Goal: Task Accomplishment & Management: Complete application form

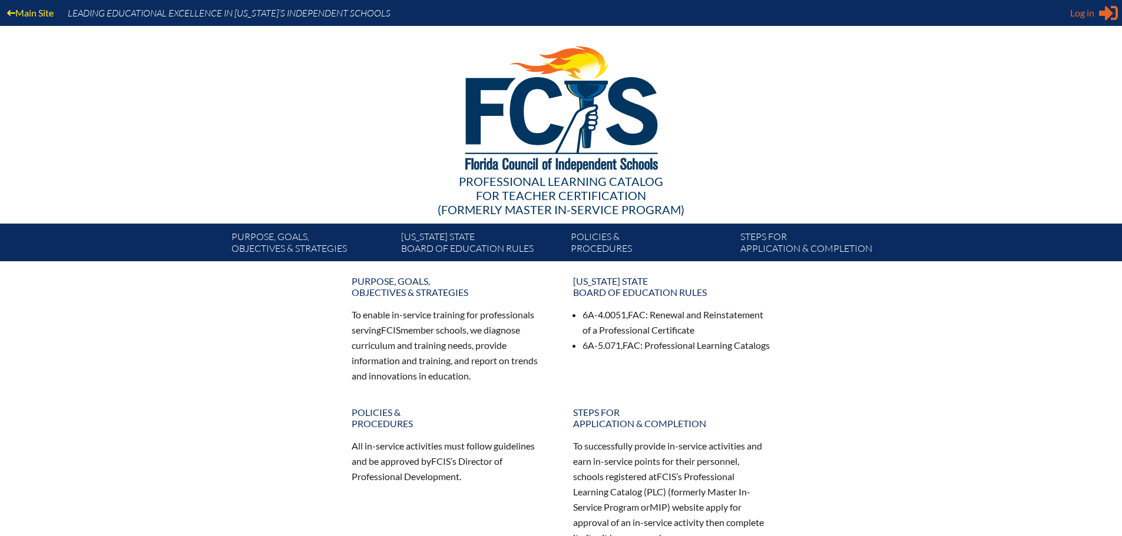
click at [1096, 11] on div "Log in Close Sign in or register" at bounding box center [1094, 13] width 48 height 19
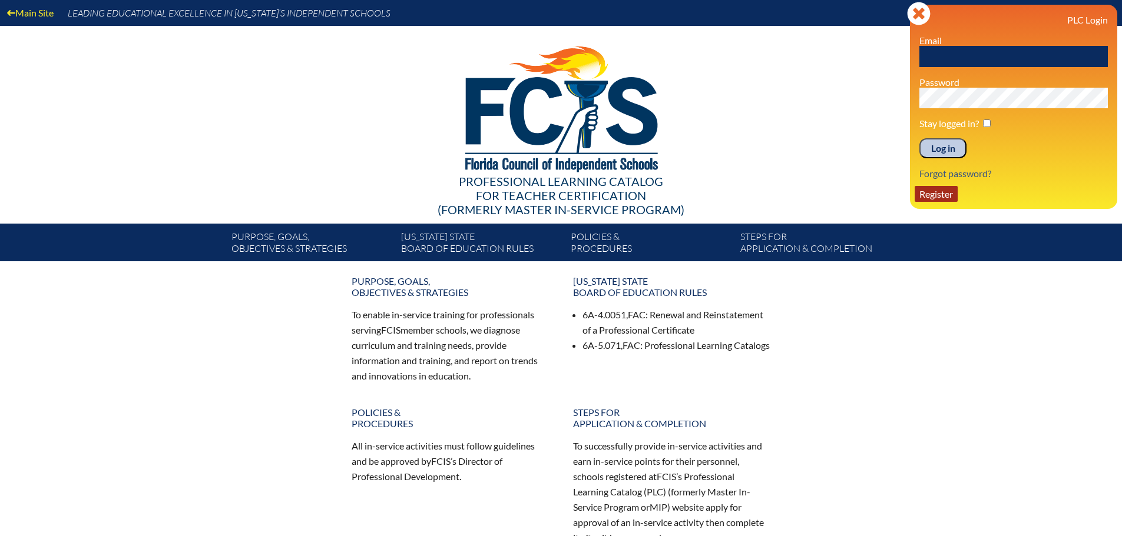
click at [942, 192] on link "Register" at bounding box center [935, 194] width 43 height 16
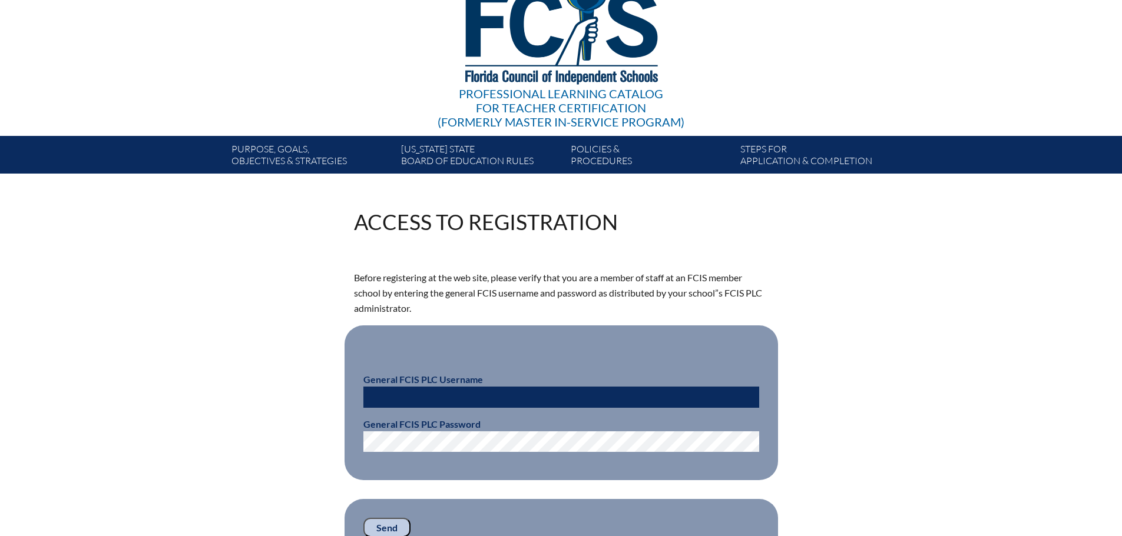
scroll to position [236, 0]
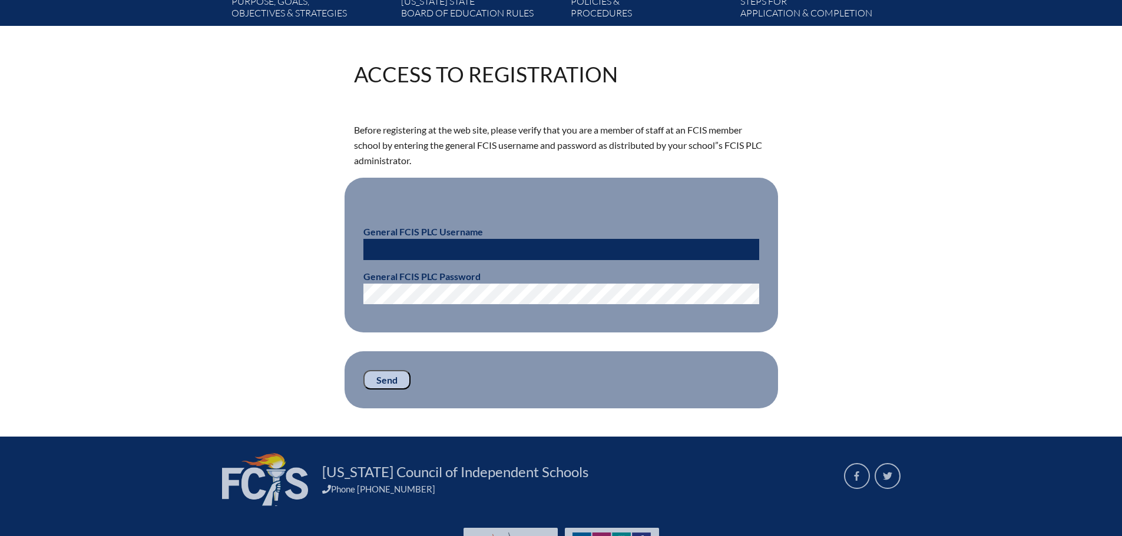
click at [479, 251] on input "text" at bounding box center [561, 249] width 396 height 21
type input "[EMAIL_ADDRESS][DOMAIN_NAME]"
click at [399, 382] on input "Send" at bounding box center [386, 380] width 47 height 20
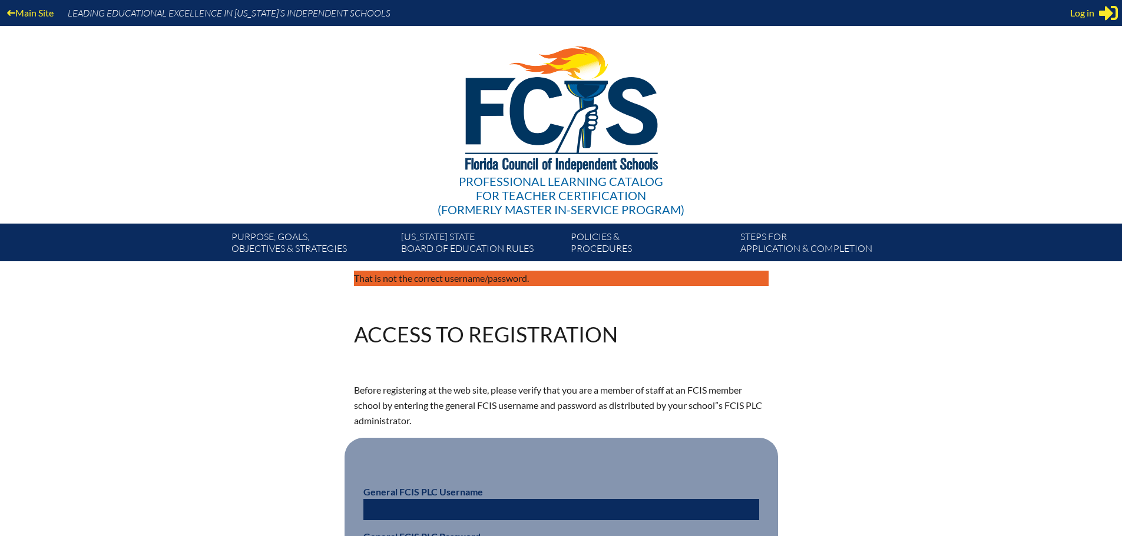
scroll to position [233, 0]
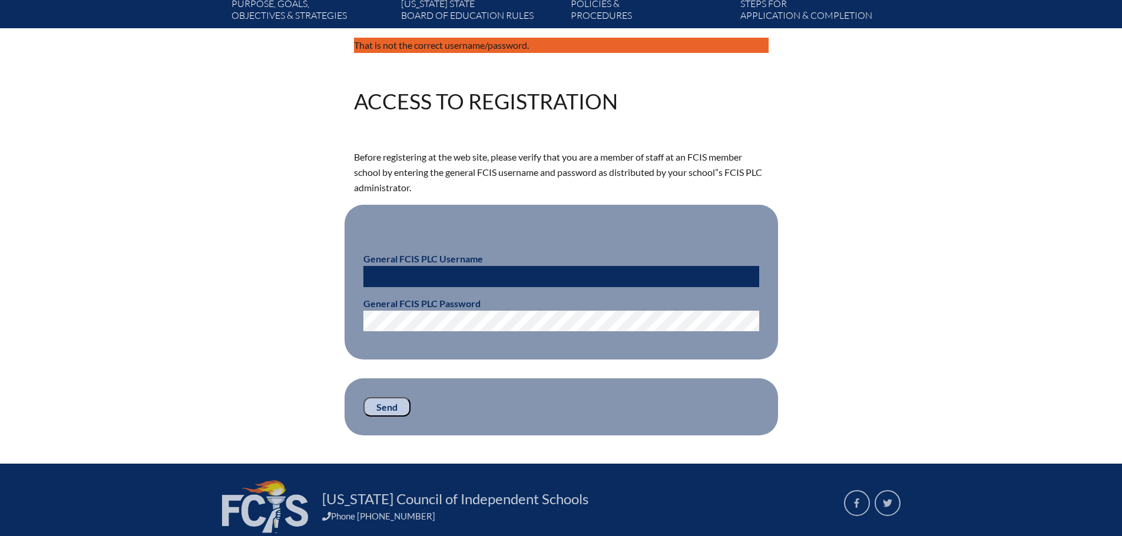
click at [470, 270] on input "text" at bounding box center [561, 276] width 396 height 21
paste input "fcismember"
type input "fcismember"
click at [376, 409] on input "Send" at bounding box center [386, 407] width 47 height 20
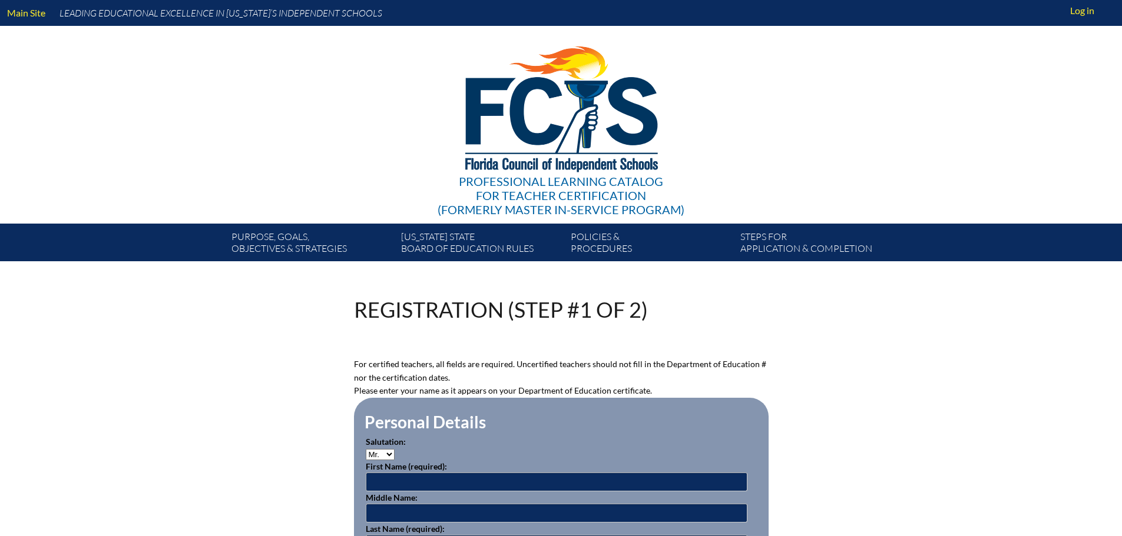
scroll to position [231, 0]
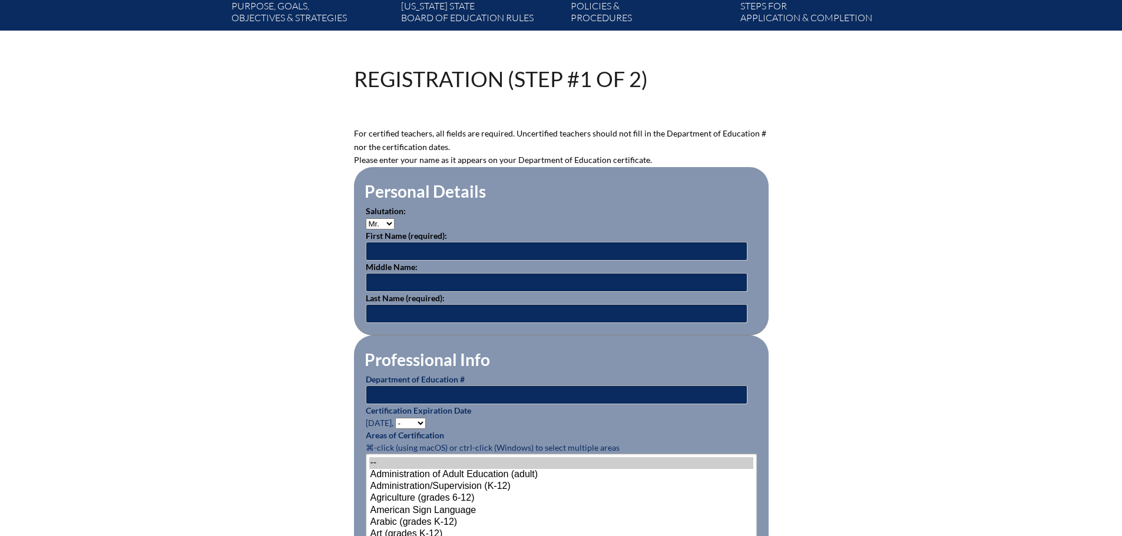
click at [382, 218] on select "Mr. Mrs. Ms. Dr. Rev." at bounding box center [380, 223] width 29 height 11
select select "Mrs."
click at [366, 218] on select "Mr. Mrs. Ms. Dr. Rev." at bounding box center [380, 223] width 29 height 11
click at [399, 257] on input "text" at bounding box center [557, 251] width 382 height 19
type input "Samantha"
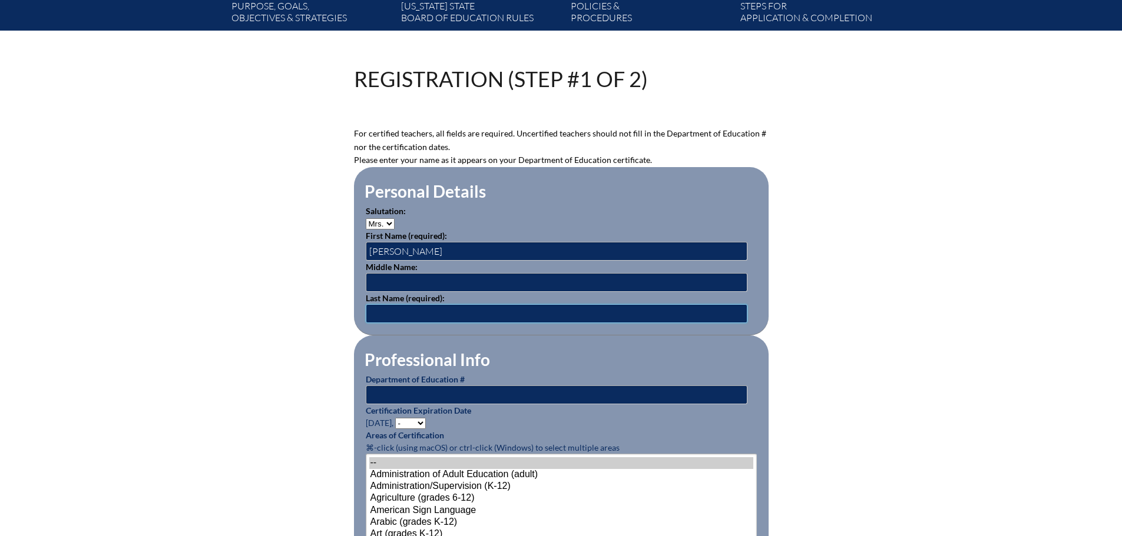
click at [395, 310] on input "text" at bounding box center [557, 313] width 382 height 19
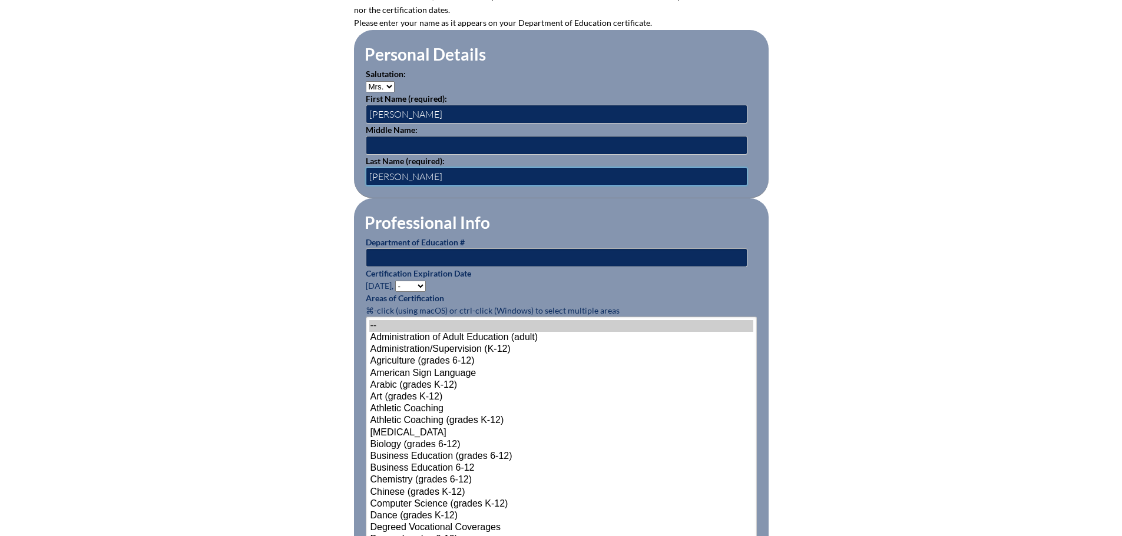
scroll to position [407, 0]
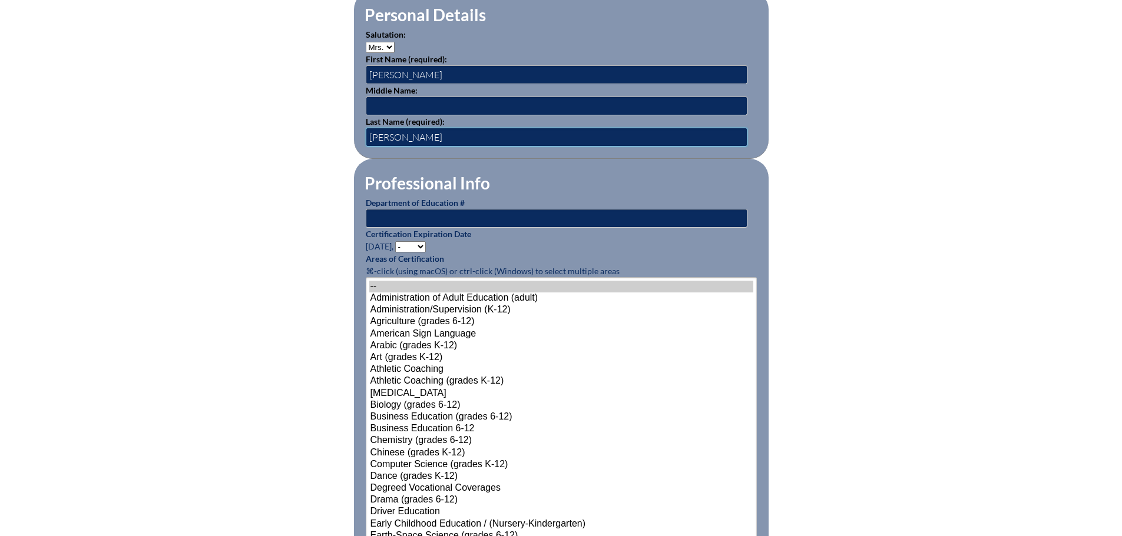
type input "Samis"
click at [449, 212] on input "text" at bounding box center [557, 218] width 382 height 19
drag, startPoint x: 449, startPoint y: 212, endPoint x: 420, endPoint y: 221, distance: 30.2
click at [420, 221] on input "text" at bounding box center [557, 218] width 382 height 19
click at [421, 243] on select "- 2031 2030 2029 2028 2027 2026 2025 2024 2023 2022 2021 2020 2019 2018 2017 20…" at bounding box center [410, 246] width 31 height 11
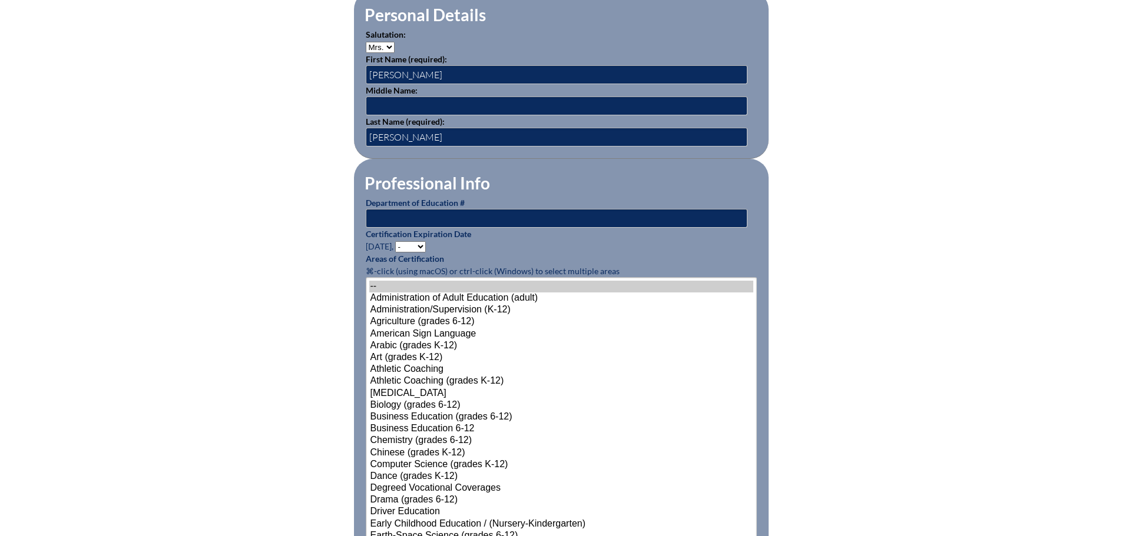
select select "2026"
click at [397, 241] on select "- 2031 2030 2029 2028 2027 2026 2025 2024 2023 2022 2021 2020 2019 2018 2017 20…" at bounding box center [410, 246] width 31 height 11
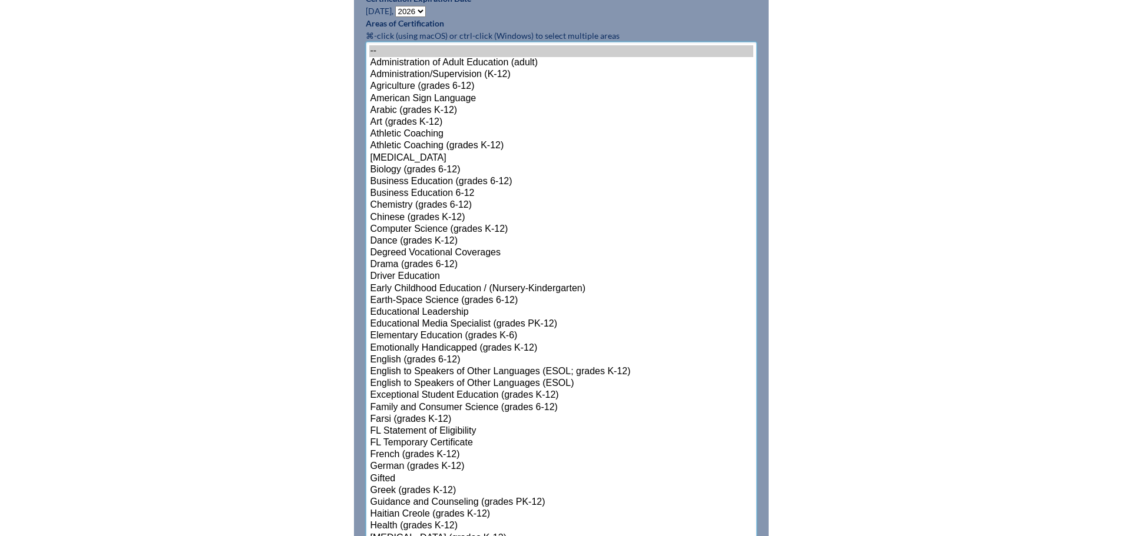
scroll to position [681, 0]
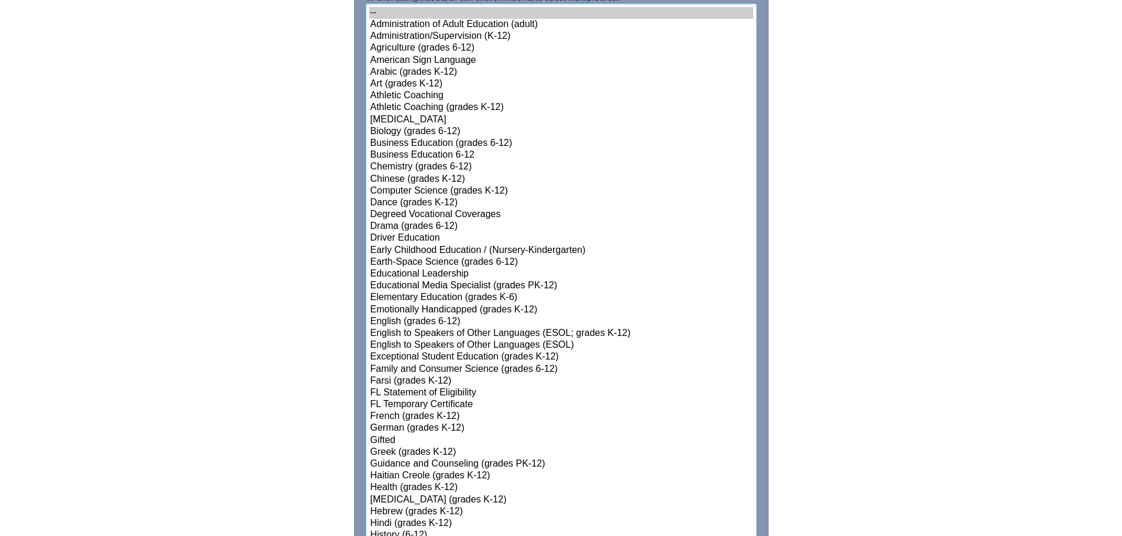
select select"]"] "15131"
click at [421, 331] on select"]"] "-- Administration of Adult Education (adult) Administration/Supervision (K-12) …" at bounding box center [561, 501] width 391 height 994
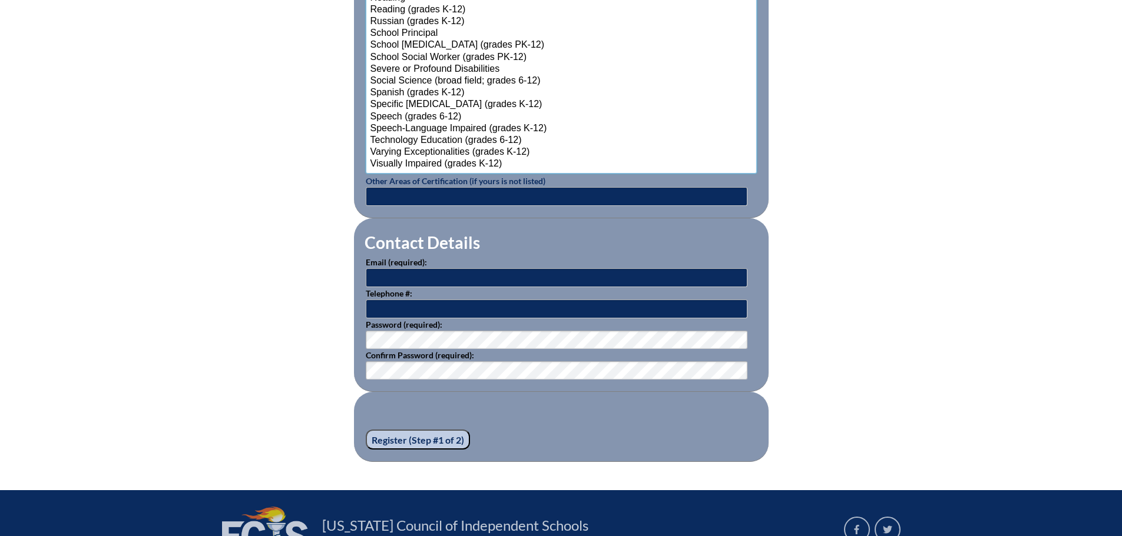
scroll to position [1506, 0]
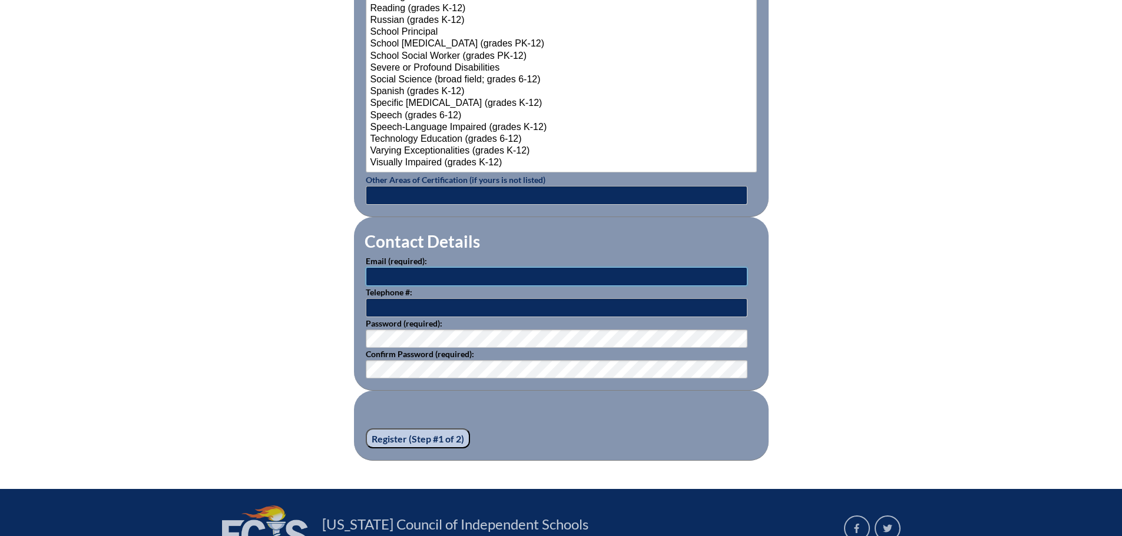
click at [426, 271] on input "text" at bounding box center [557, 276] width 382 height 19
type input "[EMAIL_ADDRESS][DOMAIN_NAME]"
click at [426, 300] on input "text" at bounding box center [557, 308] width 382 height 19
type input "7274120556"
click at [420, 436] on input "Register (Step #1 of 2)" at bounding box center [418, 439] width 104 height 20
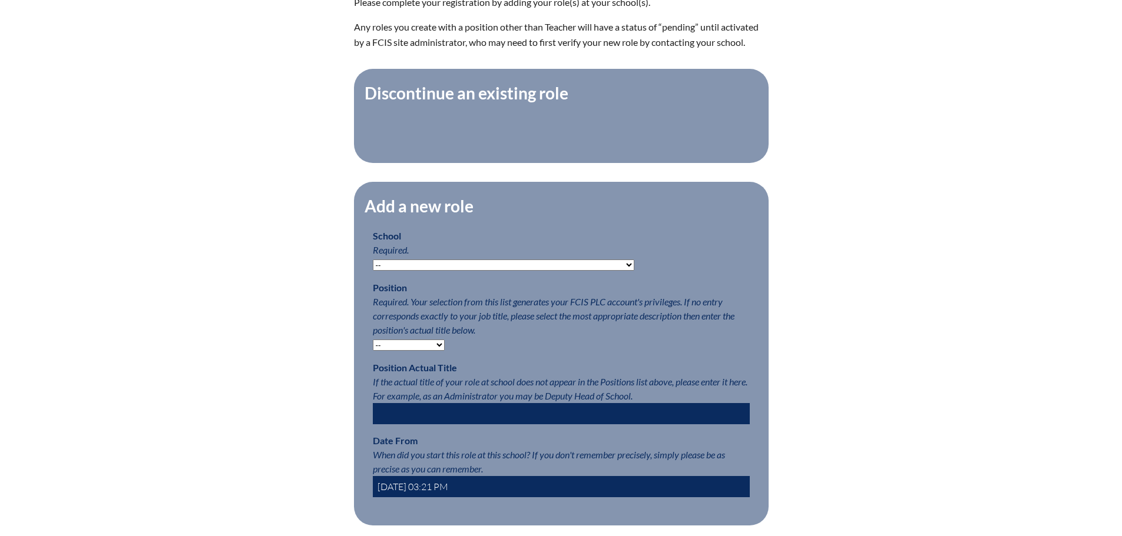
scroll to position [412, 0]
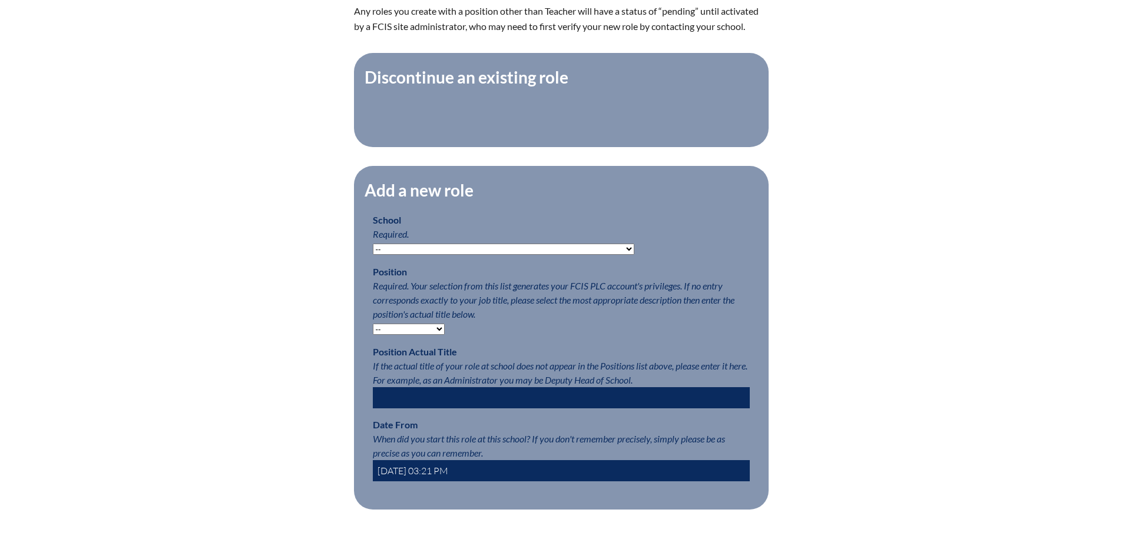
click at [449, 255] on select "-- Autism Inspired Academy Academy at Ocean Reef Academy at the Lakes Academy P…" at bounding box center [503, 249] width 261 height 11
select select "20253"
click at [373, 250] on select "-- Autism Inspired Academy Academy at Ocean Reef Academy at the Lakes Academy P…" at bounding box center [503, 249] width 261 height 11
click at [420, 332] on select "-- Teacher PLC Coordinator Head of School Administrator" at bounding box center [409, 329] width 72 height 11
select select "15563"
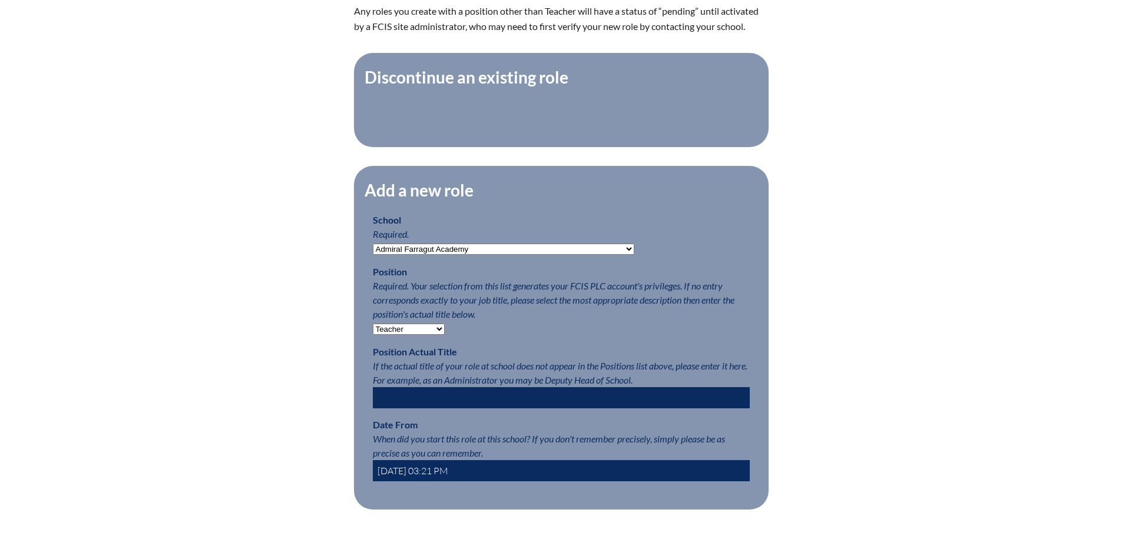
click at [373, 330] on select "-- Teacher PLC Coordinator Head of School Administrator" at bounding box center [409, 329] width 72 height 11
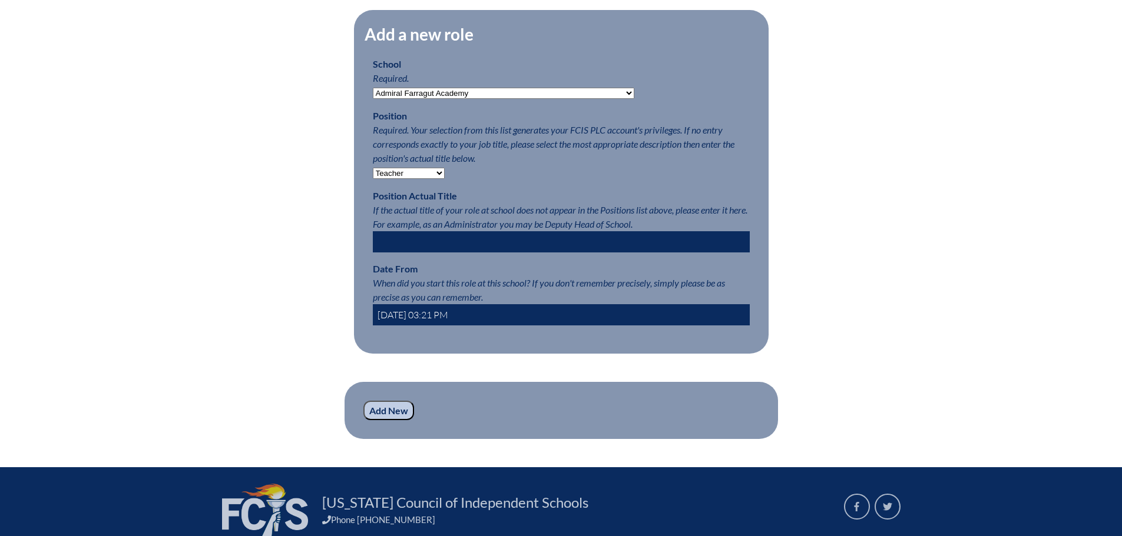
scroll to position [589, 0]
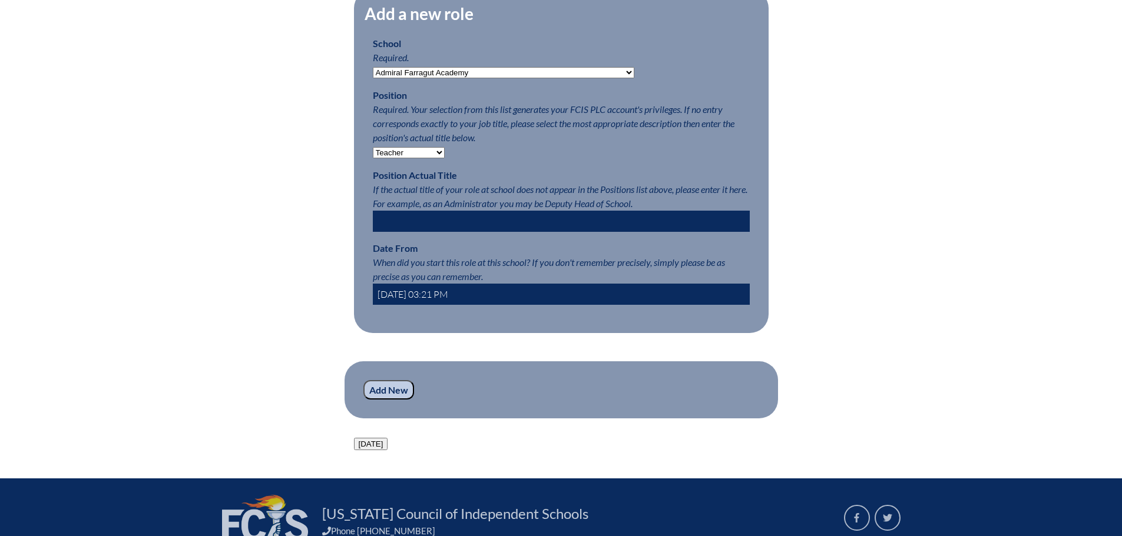
click at [515, 295] on input "2025-08-25 03:21 PM" at bounding box center [561, 294] width 377 height 21
click at [425, 301] on input "2025-08-25 03:21 PM" at bounding box center [561, 294] width 377 height 21
click at [439, 301] on input "2025-08-01 03:21 PM" at bounding box center [561, 294] width 377 height 21
click at [452, 300] on input "2025-08-01 08:21 PM" at bounding box center [561, 294] width 377 height 21
click at [459, 303] on input "2025-08-01 07:30 PM" at bounding box center [561, 294] width 377 height 21
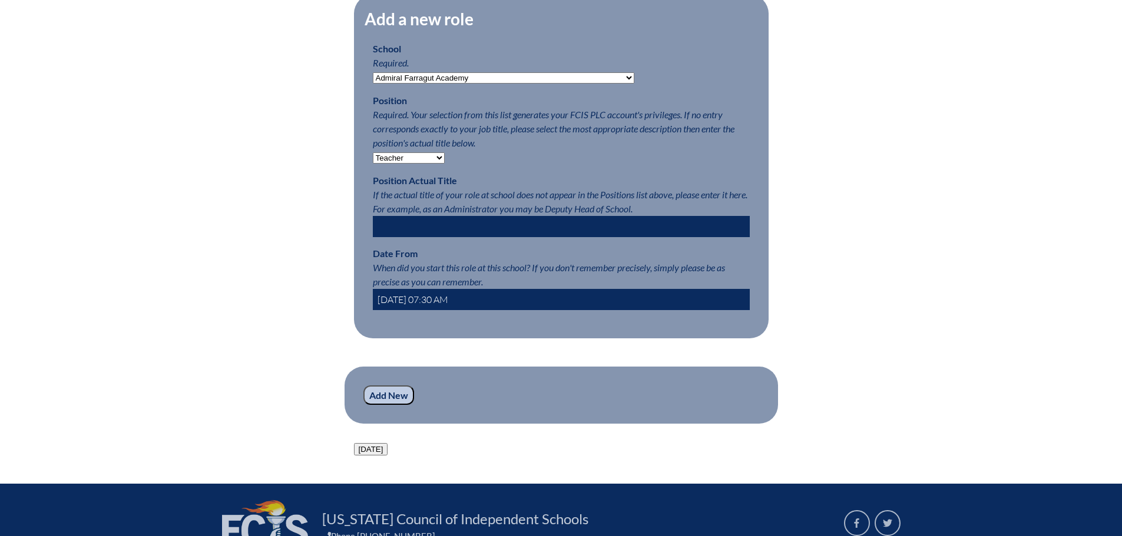
scroll to position [717, 0]
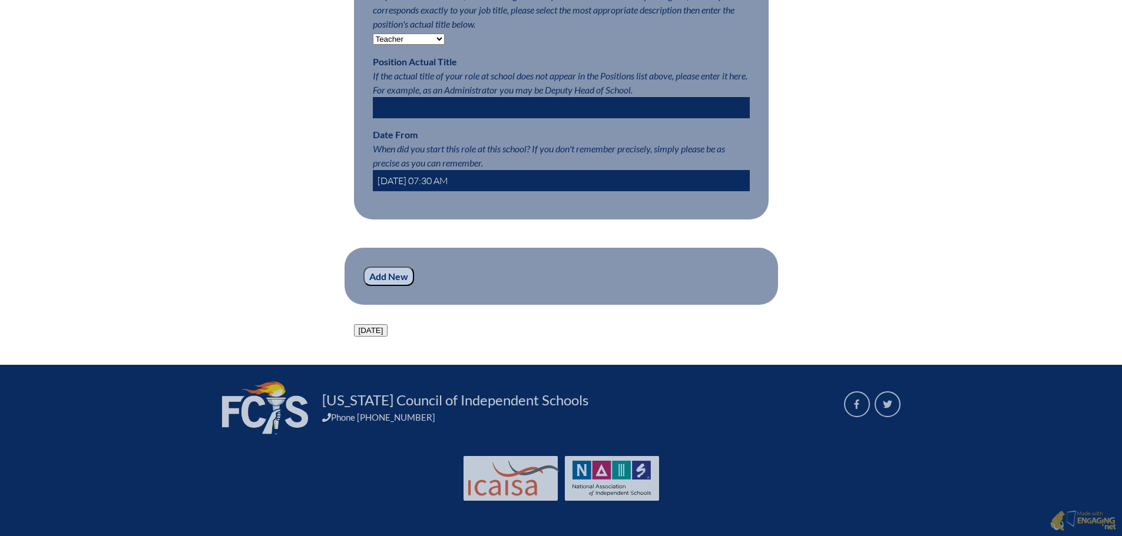
click at [366, 330] on button "Today" at bounding box center [371, 330] width 34 height 12
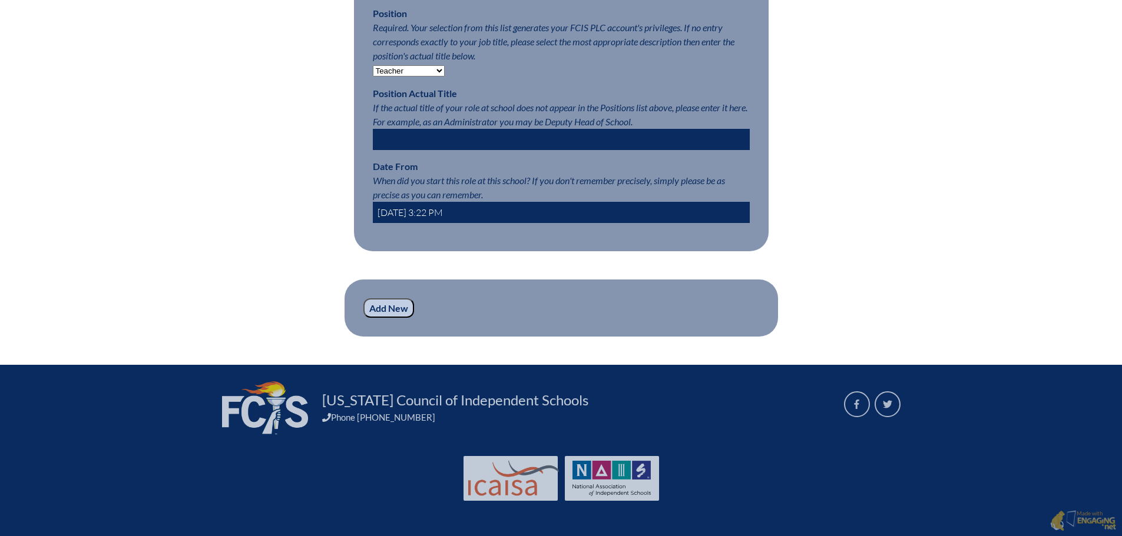
scroll to position [685, 0]
click at [424, 207] on input "2025-08-25 3:22 PM" at bounding box center [561, 212] width 377 height 21
click at [426, 209] on input "2025-08-25 3:22 PM" at bounding box center [561, 212] width 377 height 21
click at [432, 204] on input "2025-08-01 3:22 PM" at bounding box center [561, 212] width 377 height 21
click at [452, 204] on input "2025-08-01 07:22 PM" at bounding box center [561, 212] width 377 height 21
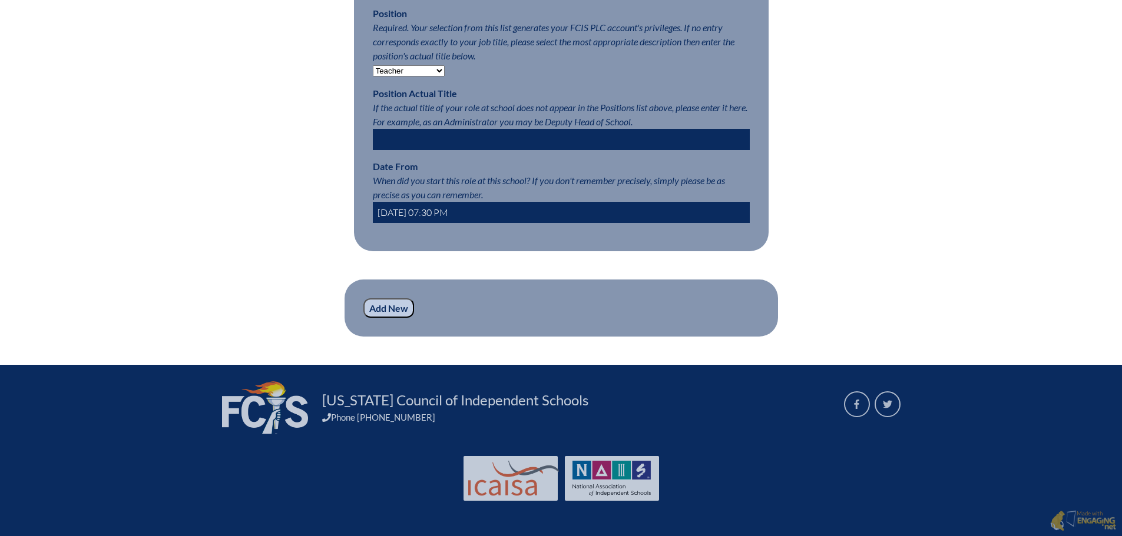
click at [459, 205] on input "2025-08-01 07:30 PM" at bounding box center [561, 212] width 377 height 21
type input "2025-08-01 07:30 AM"
click at [389, 307] on input "Add New" at bounding box center [388, 309] width 51 height 20
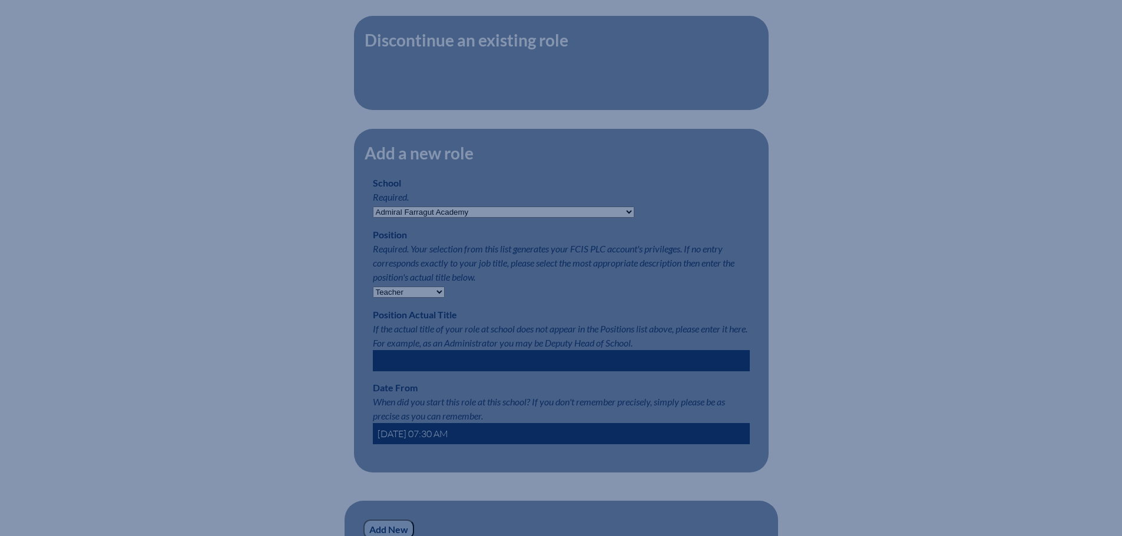
scroll to position [214, 0]
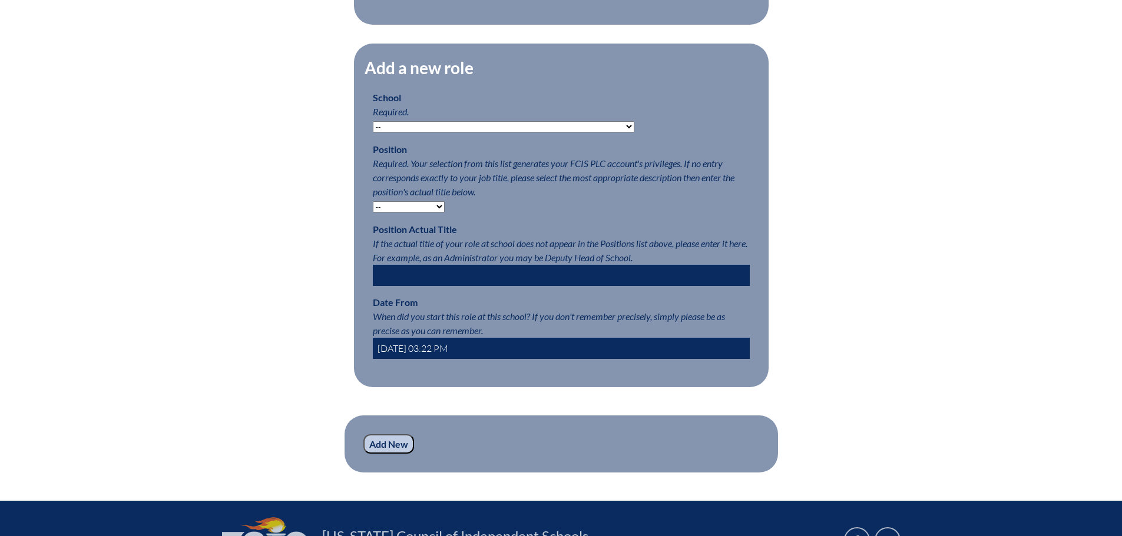
scroll to position [648, 0]
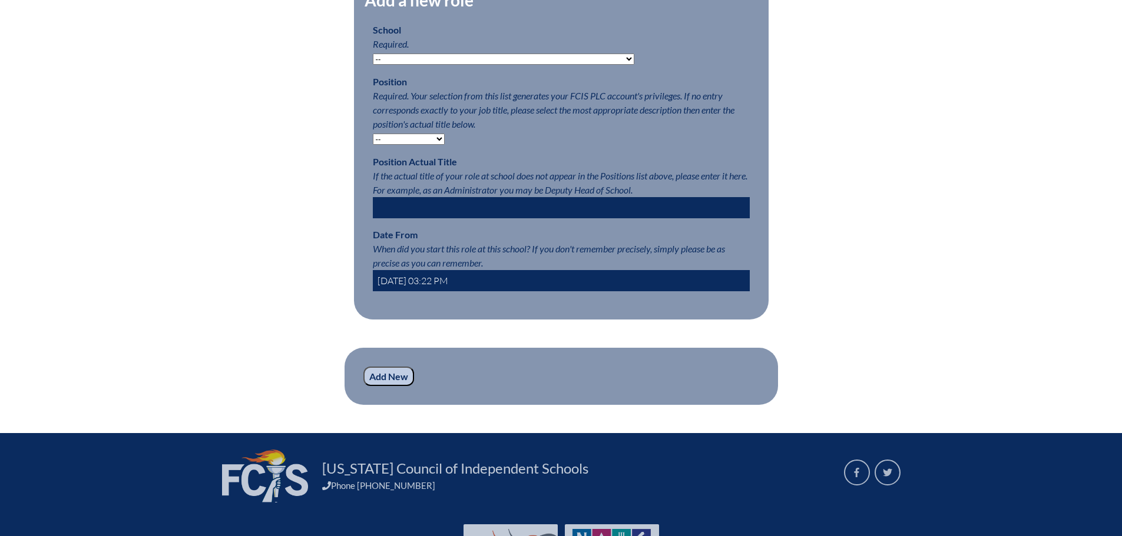
drag, startPoint x: 386, startPoint y: 305, endPoint x: 451, endPoint y: 304, distance: 64.8
click at [451, 304] on fieldset "Add a new role School Required. -- Autism Inspired Academy Academy at Ocean Ree…" at bounding box center [561, 148] width 415 height 344
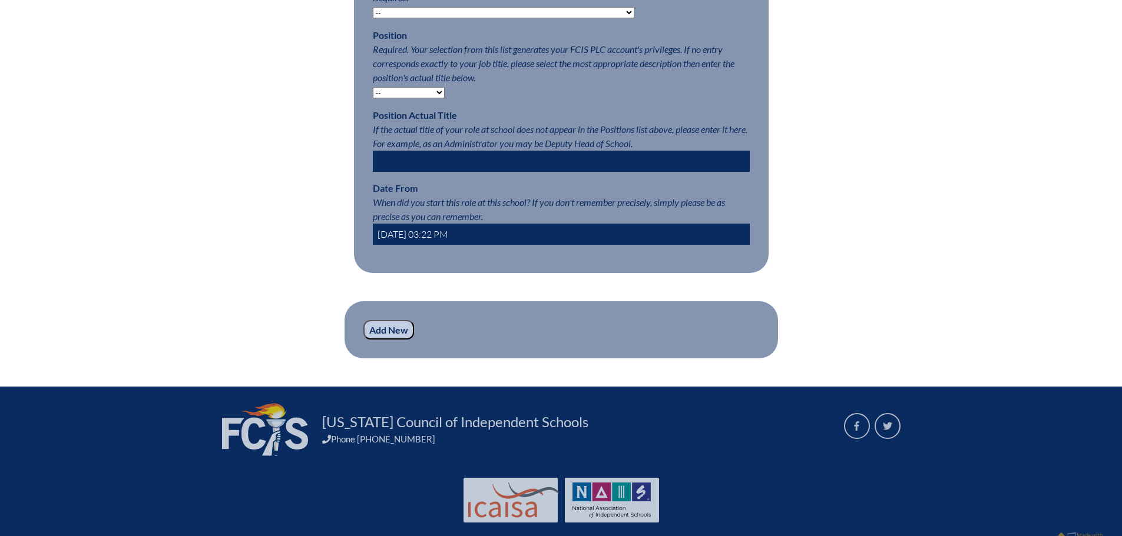
scroll to position [730, 0]
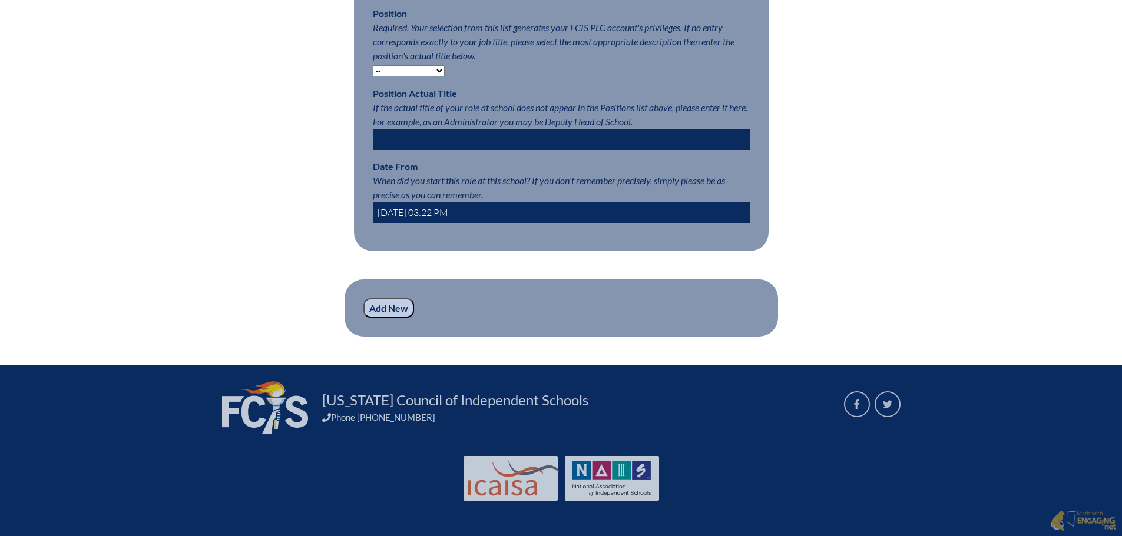
click at [745, 317] on p "Add New" at bounding box center [561, 309] width 396 height 20
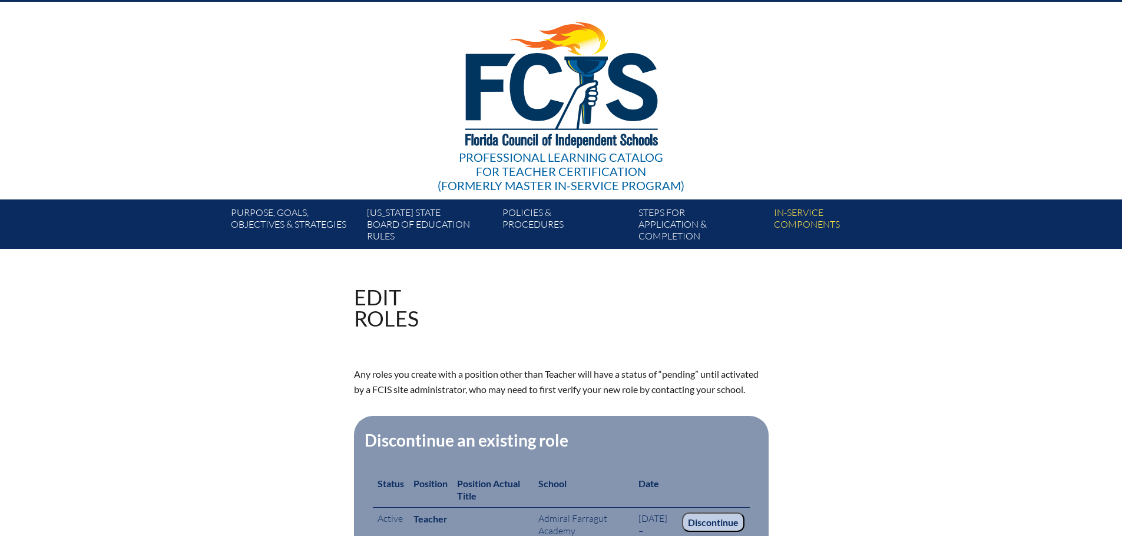
scroll to position [24, 0]
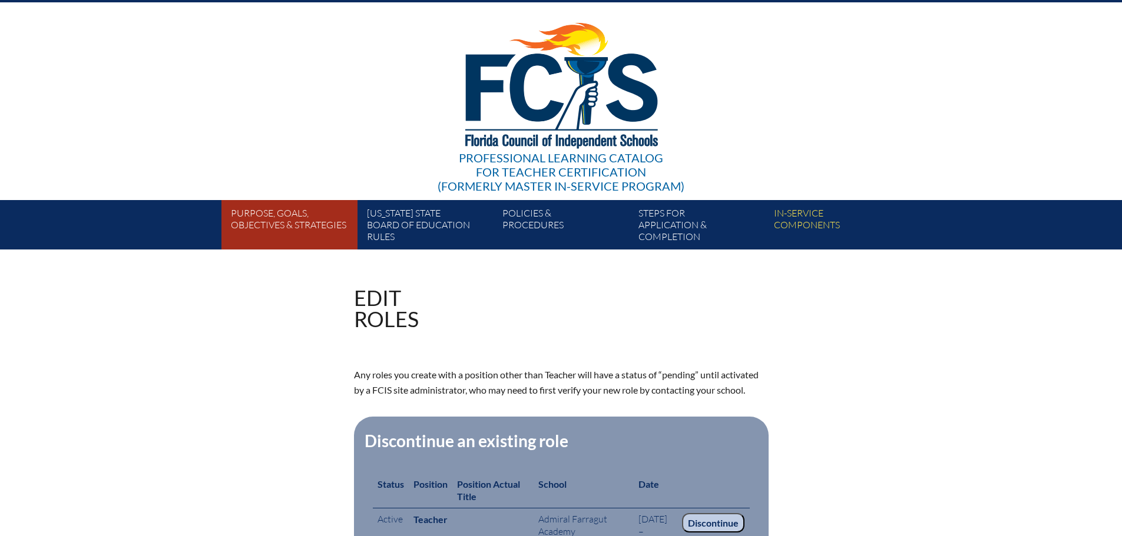
click at [273, 214] on link "Purpose, goals, objectives & strategies" at bounding box center [293, 227] width 135 height 45
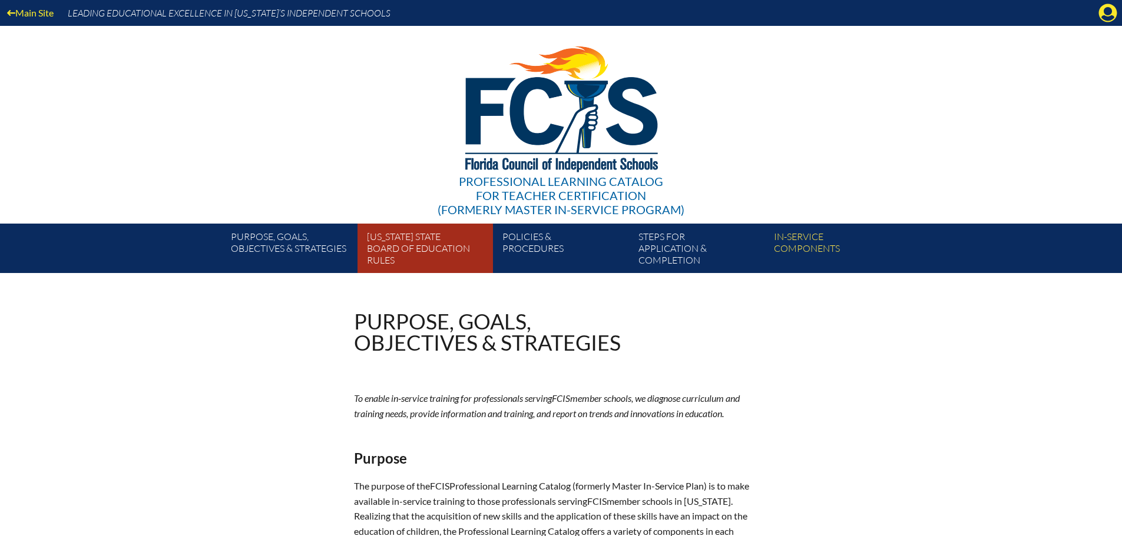
click at [448, 243] on link "[US_STATE] State Board of Education rules" at bounding box center [429, 250] width 135 height 45
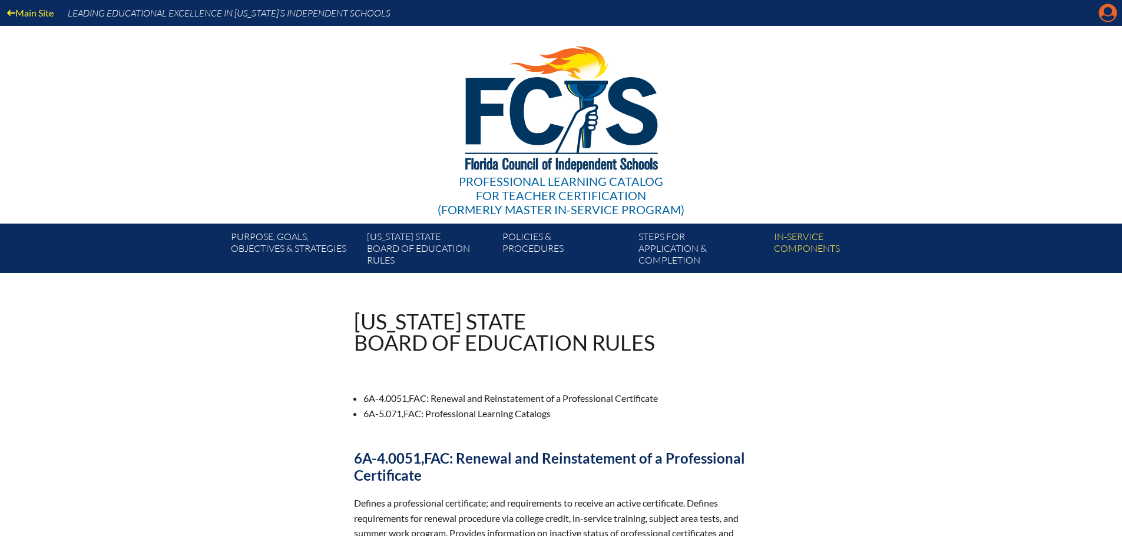
click at [1104, 16] on icon "Manage account" at bounding box center [1107, 13] width 19 height 19
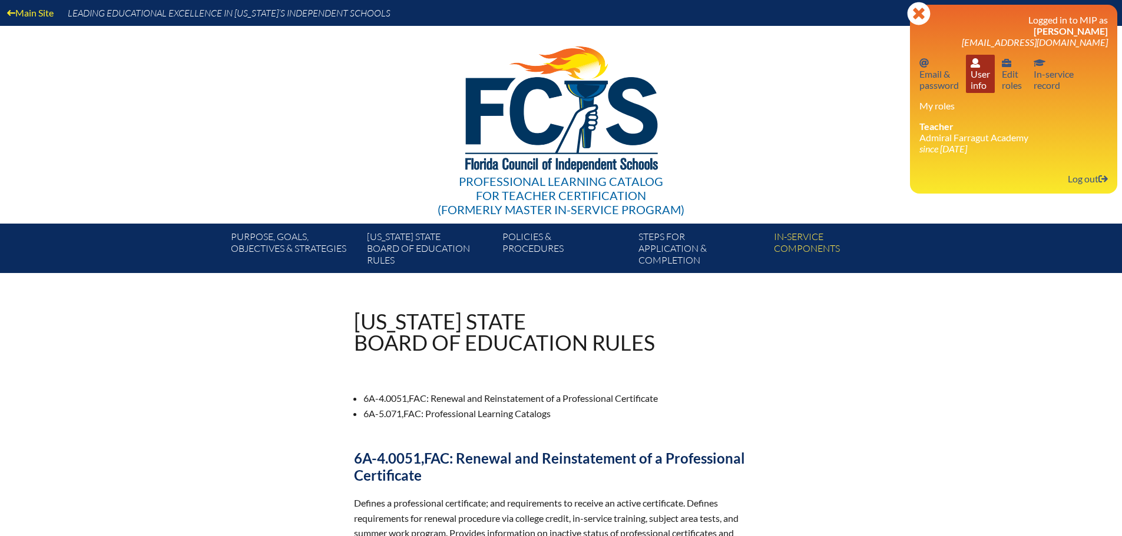
click at [975, 74] on link "User info User info" at bounding box center [980, 74] width 29 height 38
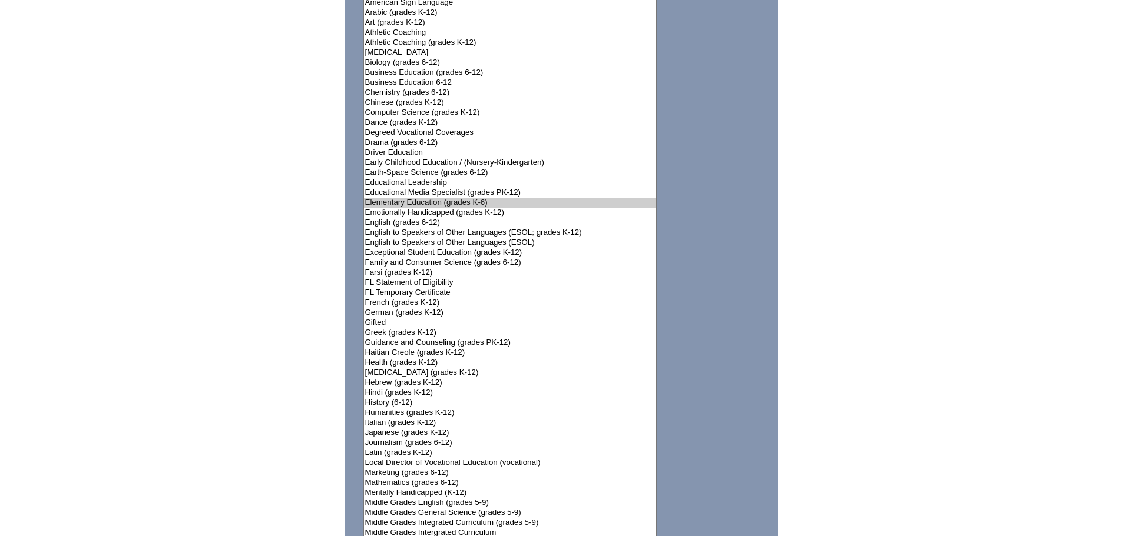
scroll to position [942, 0]
